Goal: Download file/media

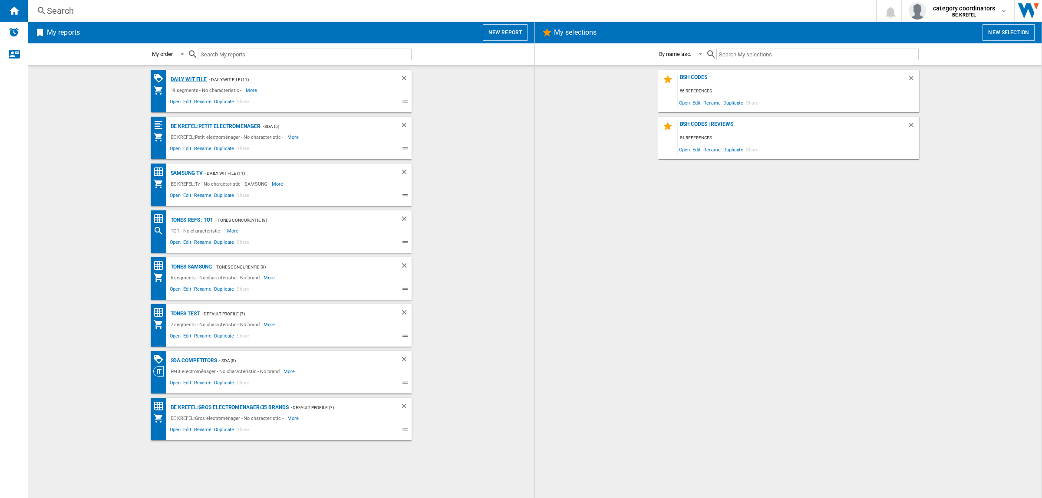
click at [174, 76] on div "Daily WIT file" at bounding box center [187, 79] width 39 height 11
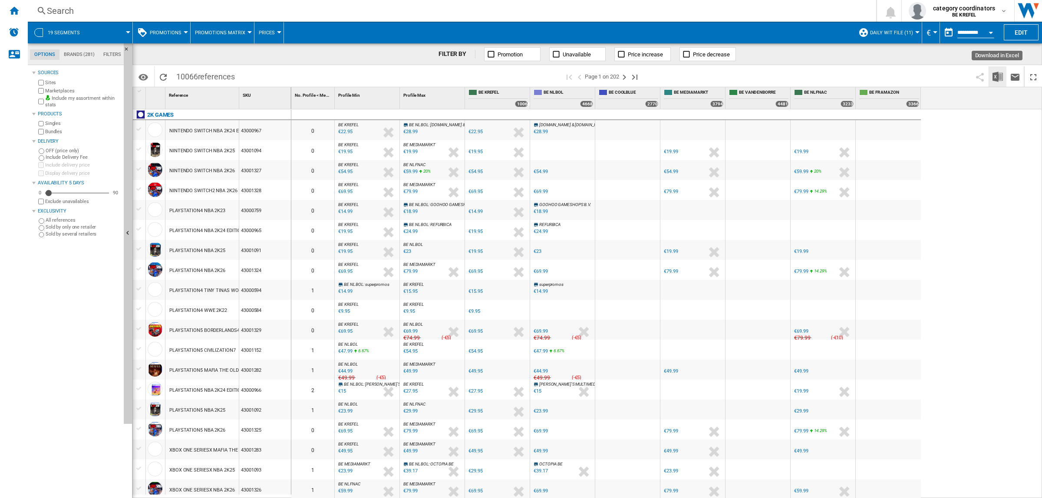
click at [995, 77] on img "Download in Excel" at bounding box center [997, 77] width 10 height 10
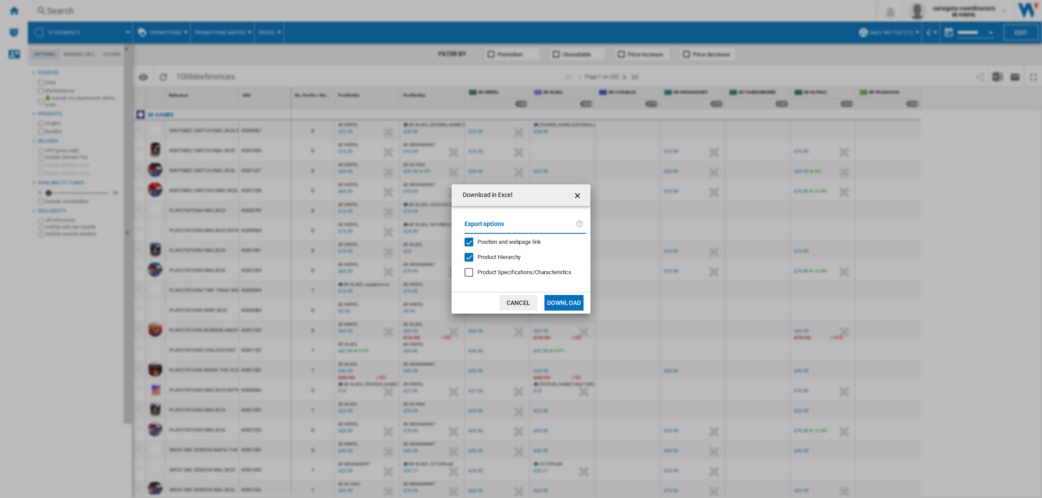
click at [563, 305] on button "Download" at bounding box center [563, 303] width 39 height 16
